Goal: Complete application form

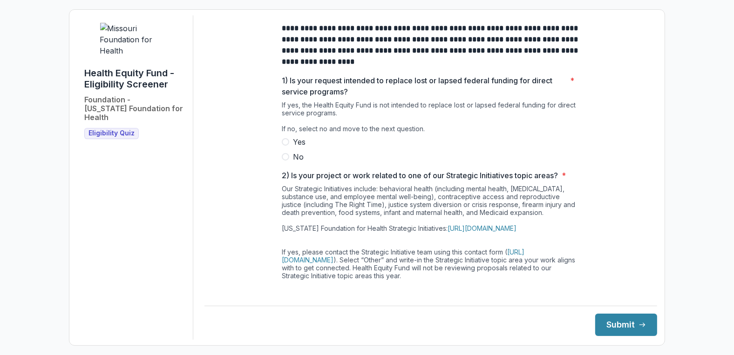
click at [284, 161] on span at bounding box center [285, 156] width 7 height 7
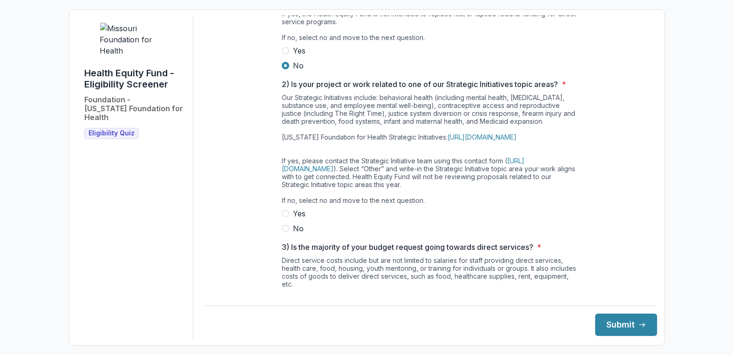
scroll to position [93, 0]
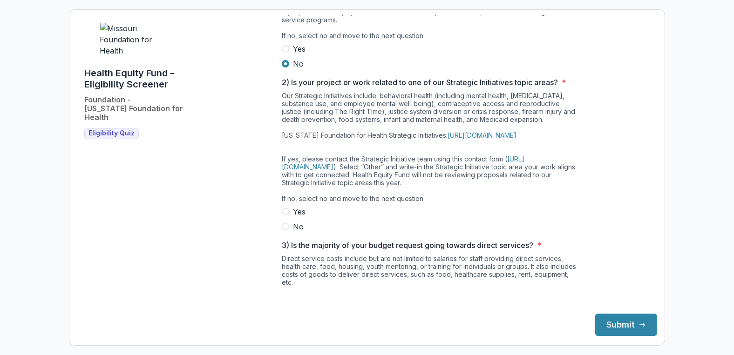
click at [284, 216] on span at bounding box center [285, 211] width 7 height 7
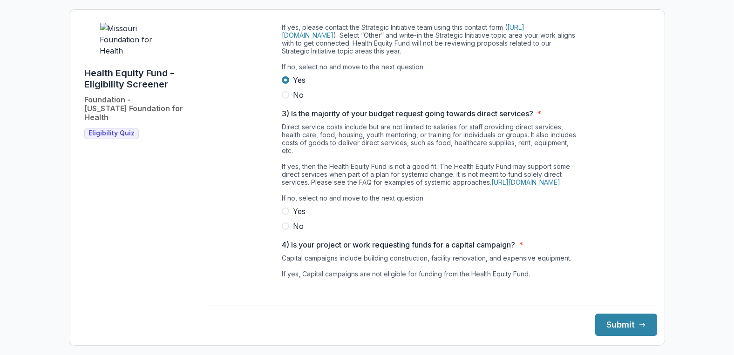
scroll to position [233, 0]
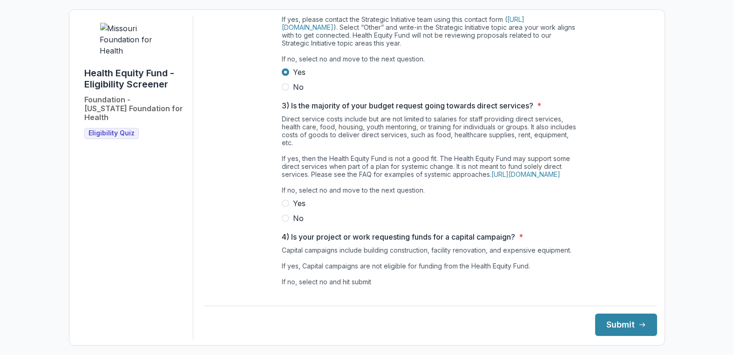
click at [286, 222] on span at bounding box center [285, 218] width 7 height 7
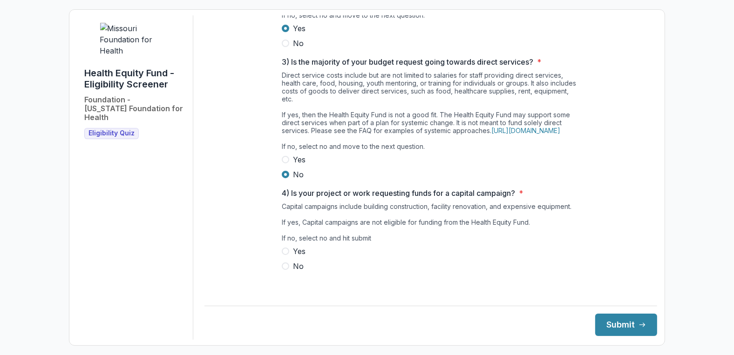
scroll to position [286, 0]
click at [284, 270] on span at bounding box center [285, 266] width 7 height 7
click at [623, 325] on button "Submit" at bounding box center [626, 325] width 62 height 22
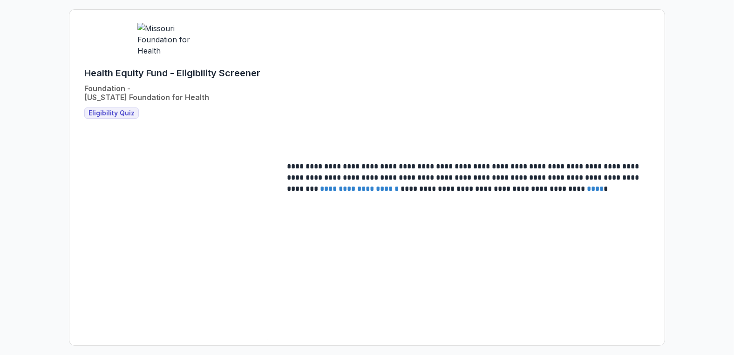
click at [105, 117] on span "Eligibility Quiz" at bounding box center [111, 113] width 46 height 8
click at [114, 117] on span "Eligibility Quiz" at bounding box center [111, 113] width 46 height 8
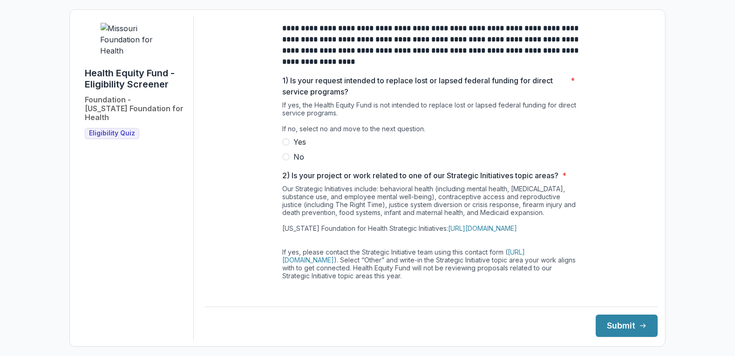
click at [283, 161] on span at bounding box center [285, 156] width 7 height 7
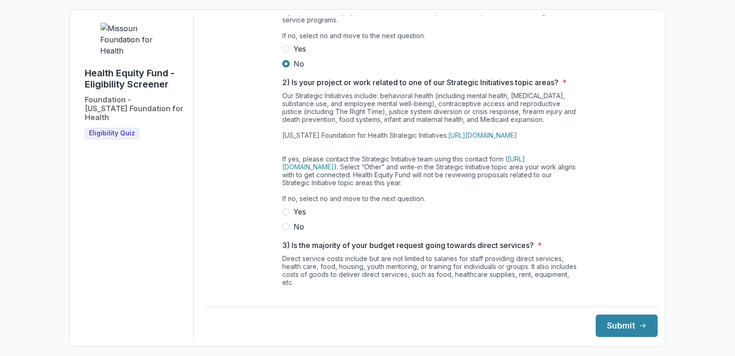
click at [284, 216] on span at bounding box center [285, 211] width 7 height 7
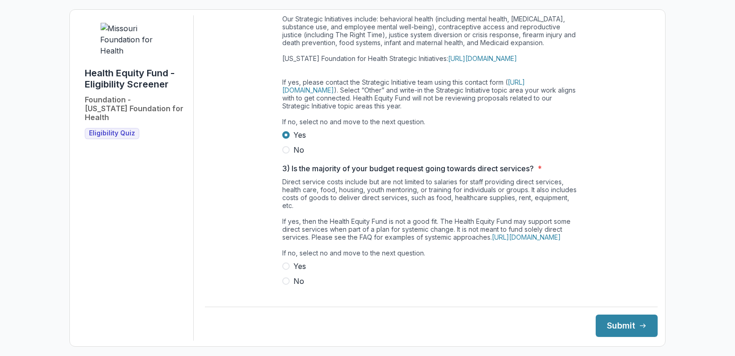
scroll to position [186, 0]
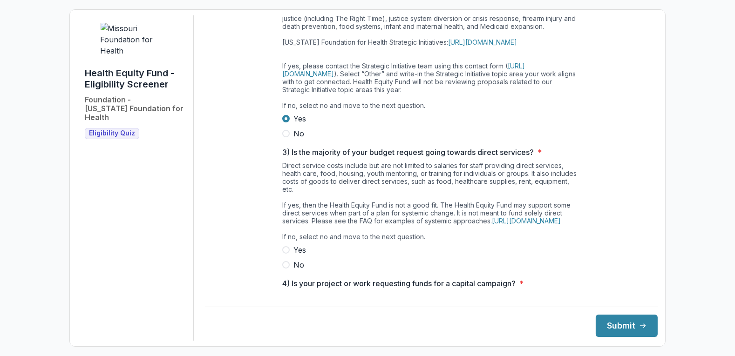
click at [282, 269] on span at bounding box center [285, 264] width 7 height 7
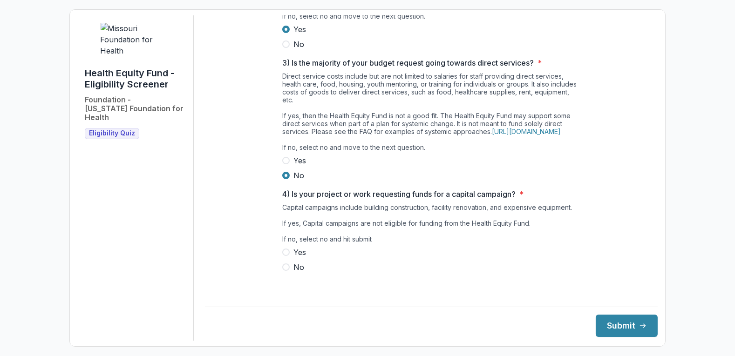
scroll to position [285, 0]
click at [285, 271] on span at bounding box center [285, 267] width 7 height 7
click at [630, 328] on button "Submit" at bounding box center [627, 326] width 62 height 22
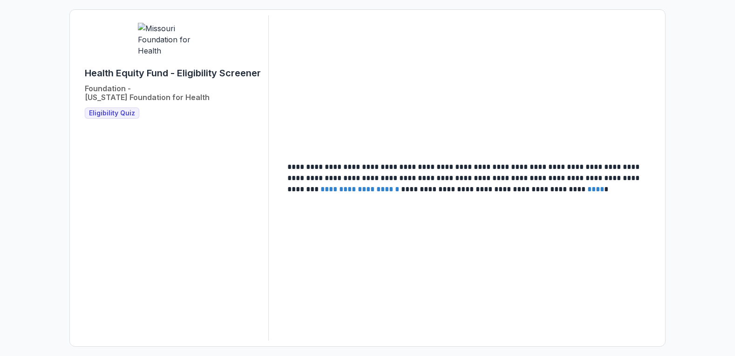
click at [114, 117] on span "Eligibility Quiz" at bounding box center [112, 113] width 46 height 8
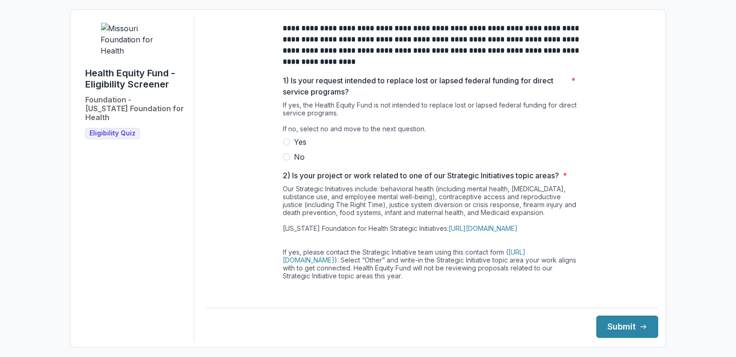
click at [286, 161] on span at bounding box center [286, 156] width 7 height 7
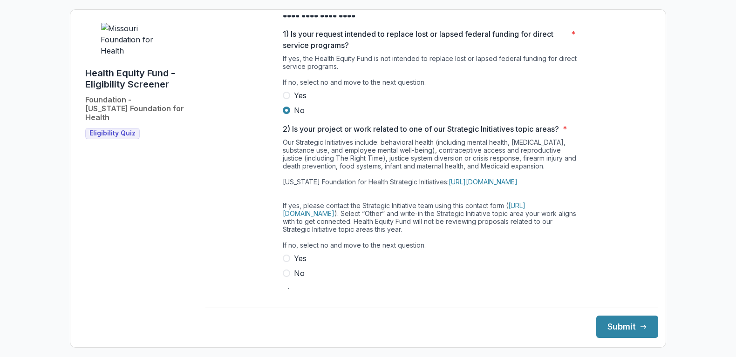
scroll to position [93, 0]
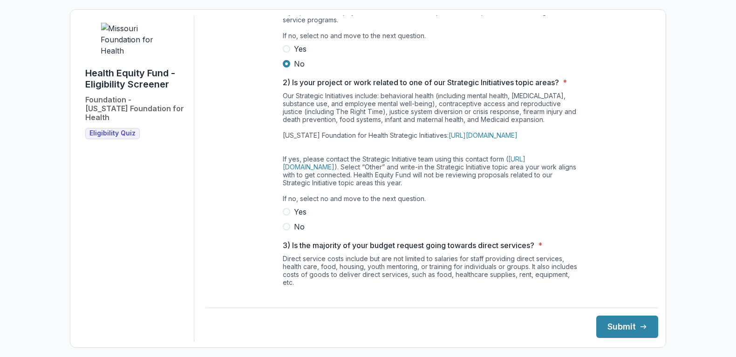
click at [287, 216] on span at bounding box center [286, 211] width 7 height 7
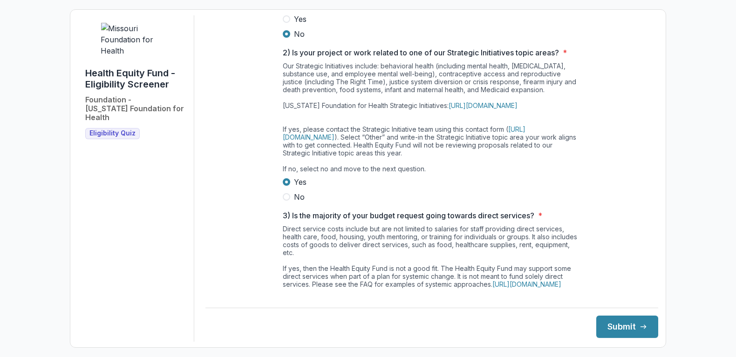
scroll to position [140, 0]
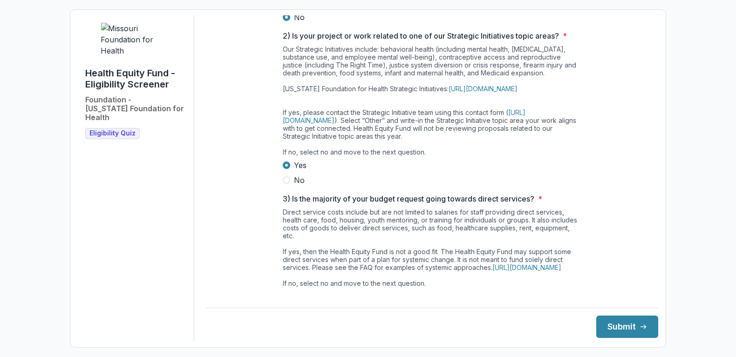
click at [284, 184] on span at bounding box center [286, 179] width 7 height 7
click at [460, 93] on link "[URL][DOMAIN_NAME]" at bounding box center [482, 89] width 69 height 8
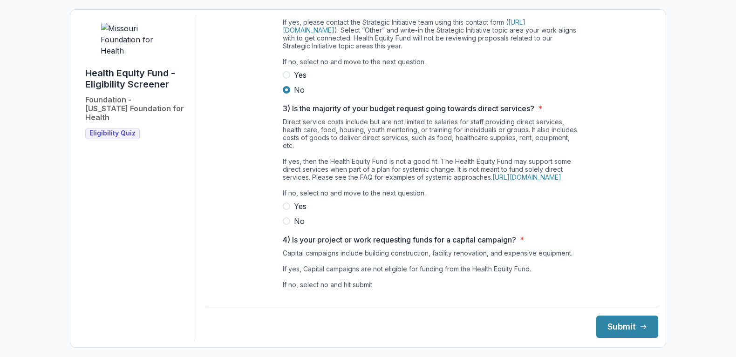
scroll to position [233, 0]
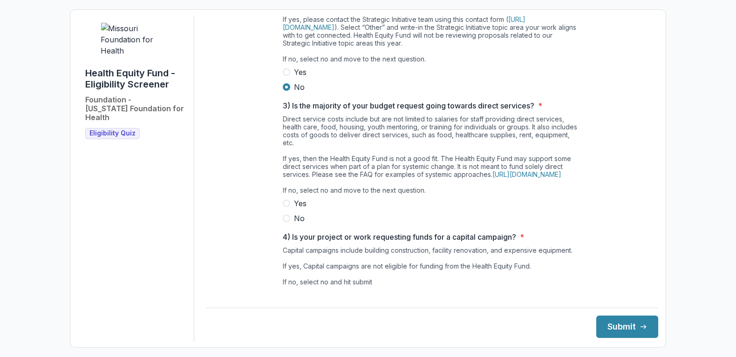
click at [286, 222] on span at bounding box center [286, 218] width 7 height 7
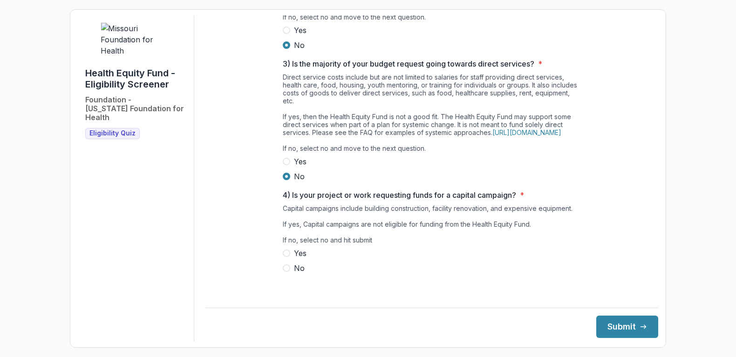
scroll to position [284, 0]
click at [283, 272] on span at bounding box center [286, 267] width 7 height 7
click at [639, 324] on icon "submit" at bounding box center [642, 326] width 7 height 7
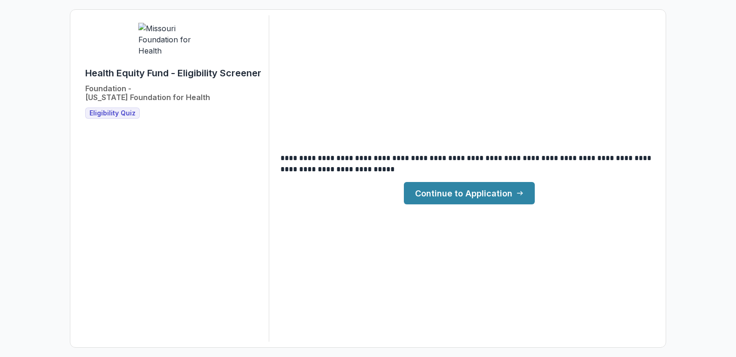
click at [492, 192] on link "Continue to Application" at bounding box center [469, 193] width 131 height 22
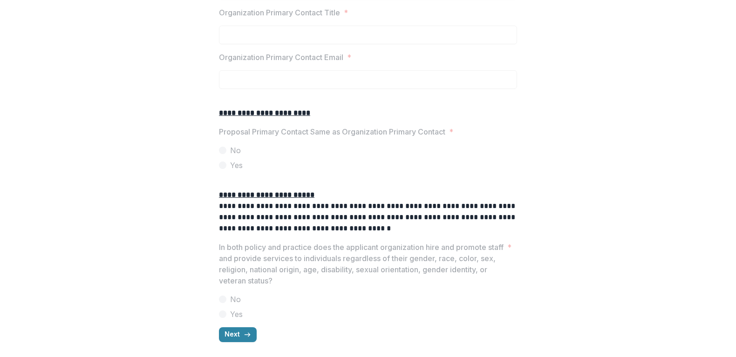
scroll to position [1121, 0]
